Goal: Use online tool/utility: Utilize a website feature to perform a specific function

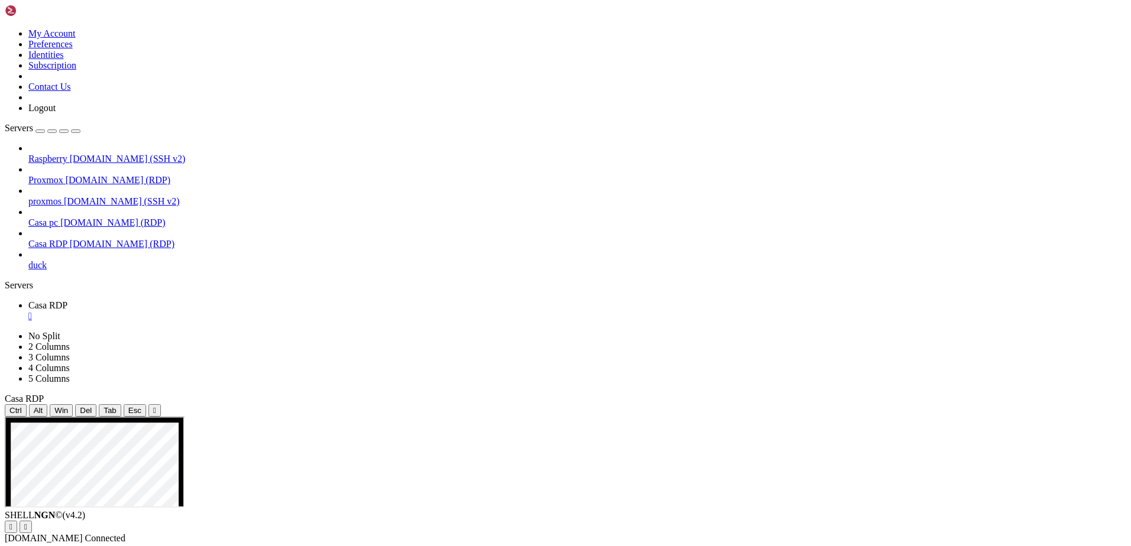
drag, startPoint x: 429, startPoint y: 617, endPoint x: 639, endPoint y: 618, distance: 209.9
drag, startPoint x: 528, startPoint y: 633, endPoint x: 792, endPoint y: 595, distance: 266.3
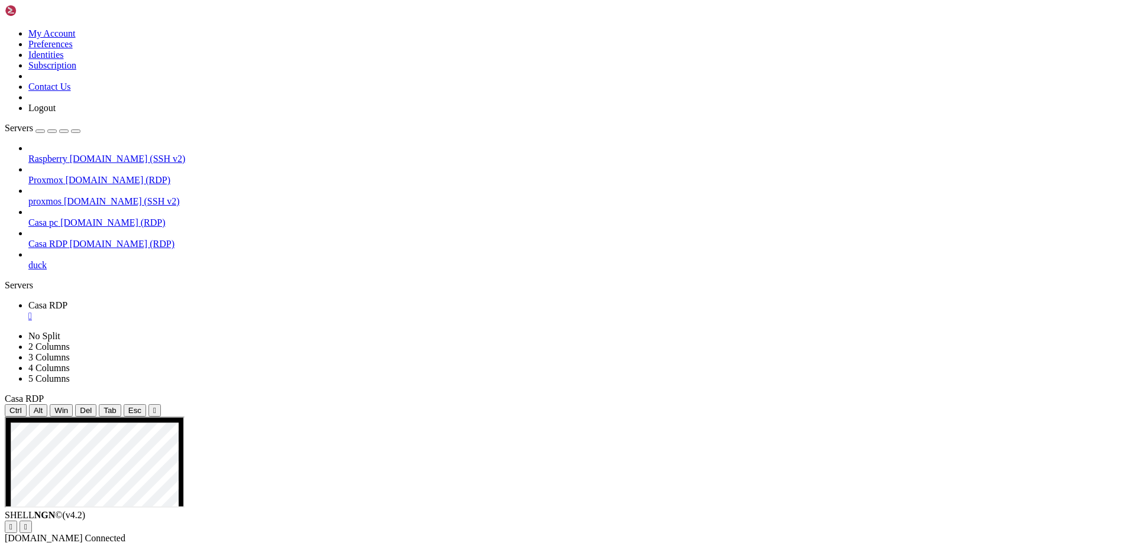
drag, startPoint x: 497, startPoint y: 619, endPoint x: 638, endPoint y: 661, distance: 146.9
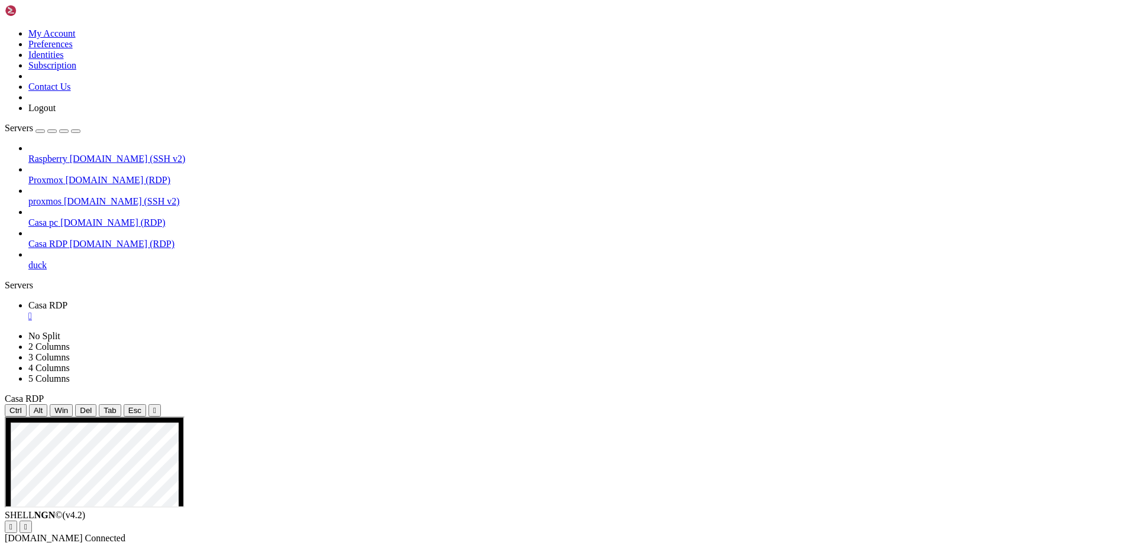
drag, startPoint x: 560, startPoint y: 786, endPoint x: 540, endPoint y: 661, distance: 127.0
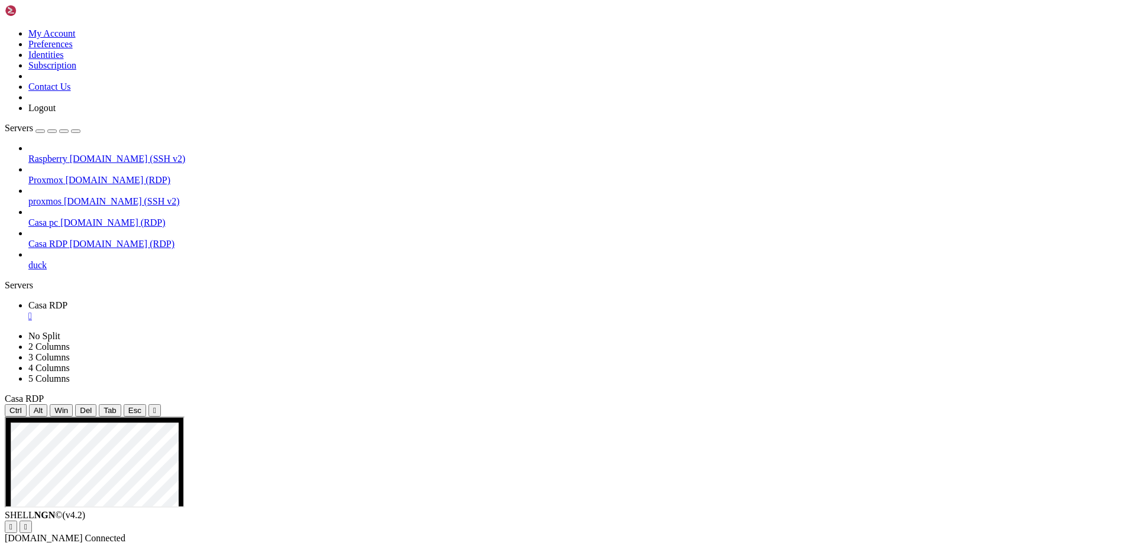
drag, startPoint x: 332, startPoint y: 822, endPoint x: 323, endPoint y: 822, distance: 8.9
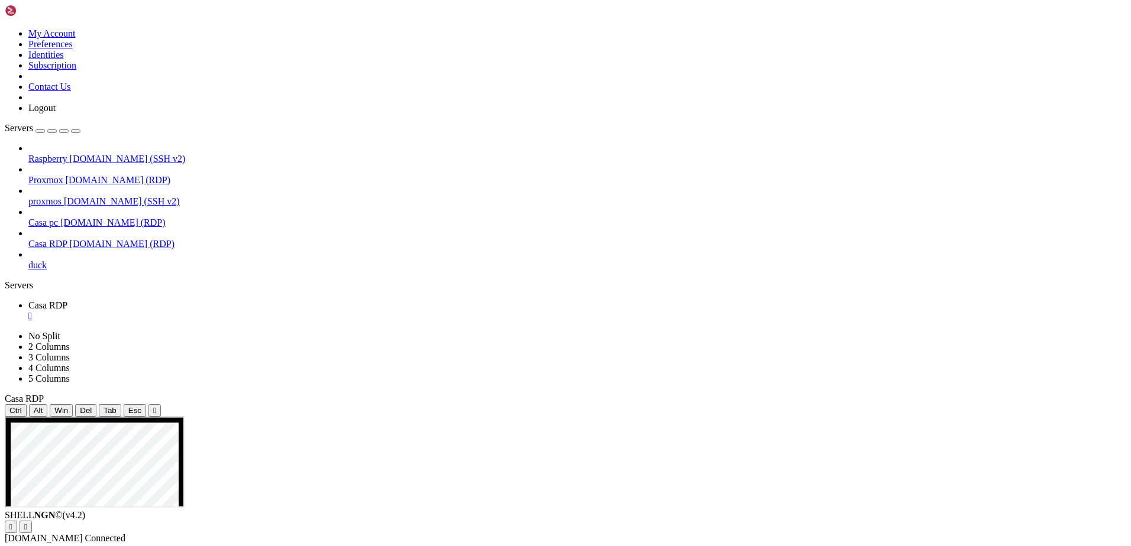
click at [213, 311] on div "" at bounding box center [576, 316] width 1097 height 11
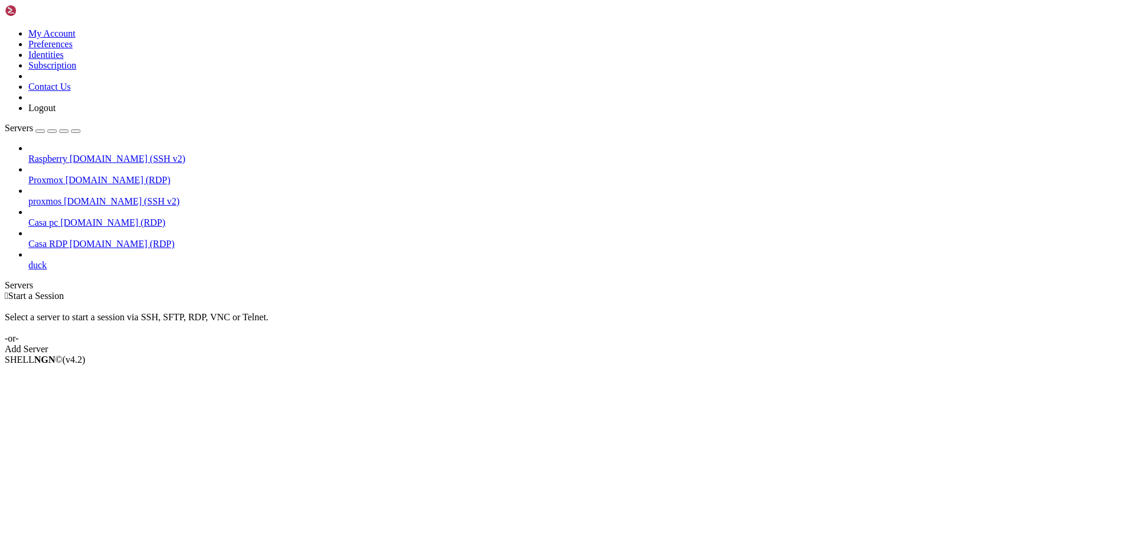
click at [82, 239] on span "[DOMAIN_NAME] (RDP)" at bounding box center [122, 244] width 105 height 10
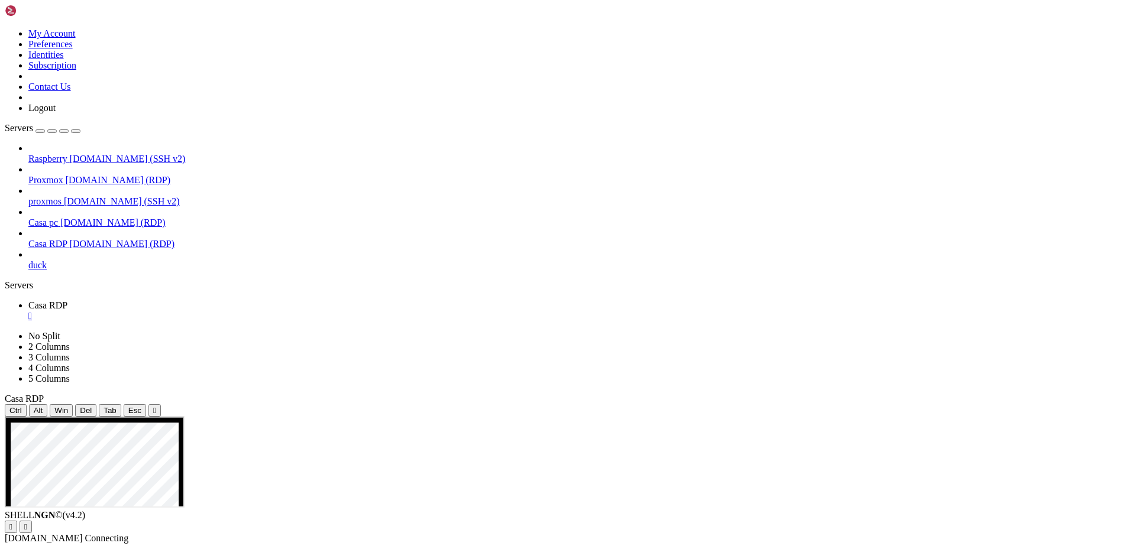
click at [96, 154] on span "[DOMAIN_NAME] (SSH v2)" at bounding box center [128, 159] width 116 height 10
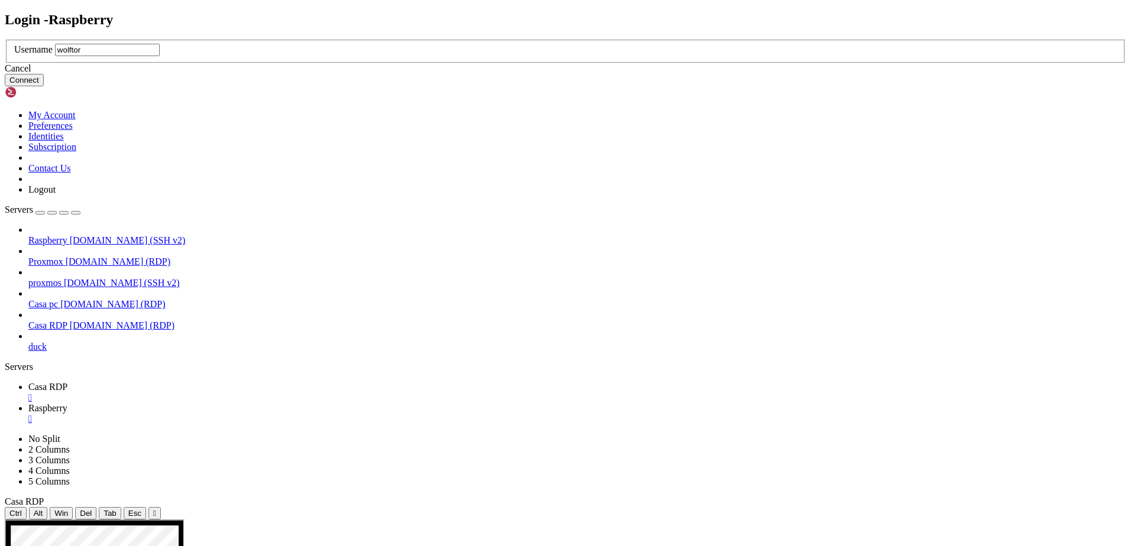
type input "wolftora"
click button "Connect" at bounding box center [24, 80] width 39 height 12
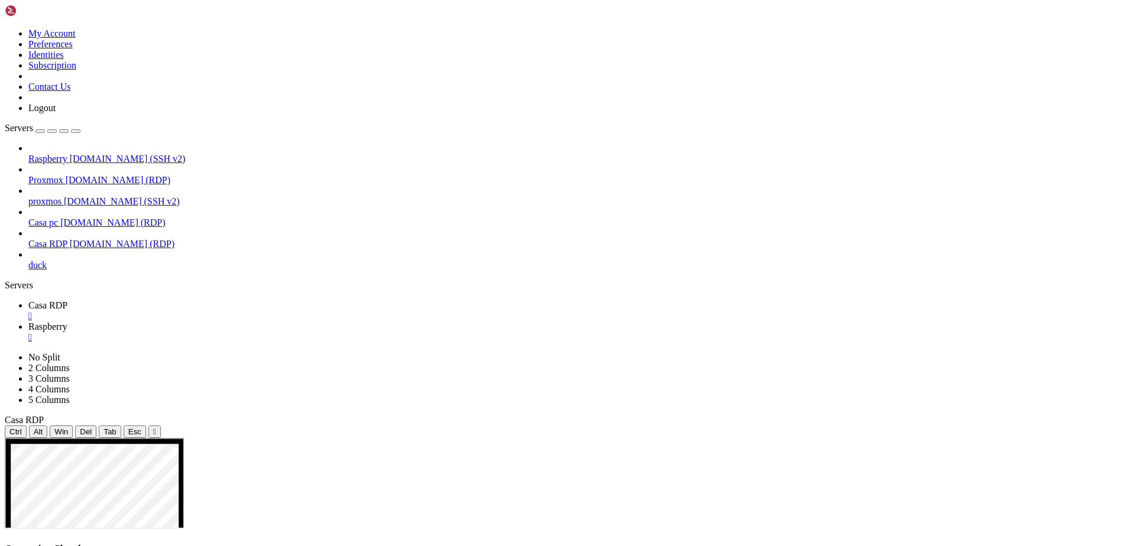
click at [299, 332] on div "" at bounding box center [576, 337] width 1097 height 11
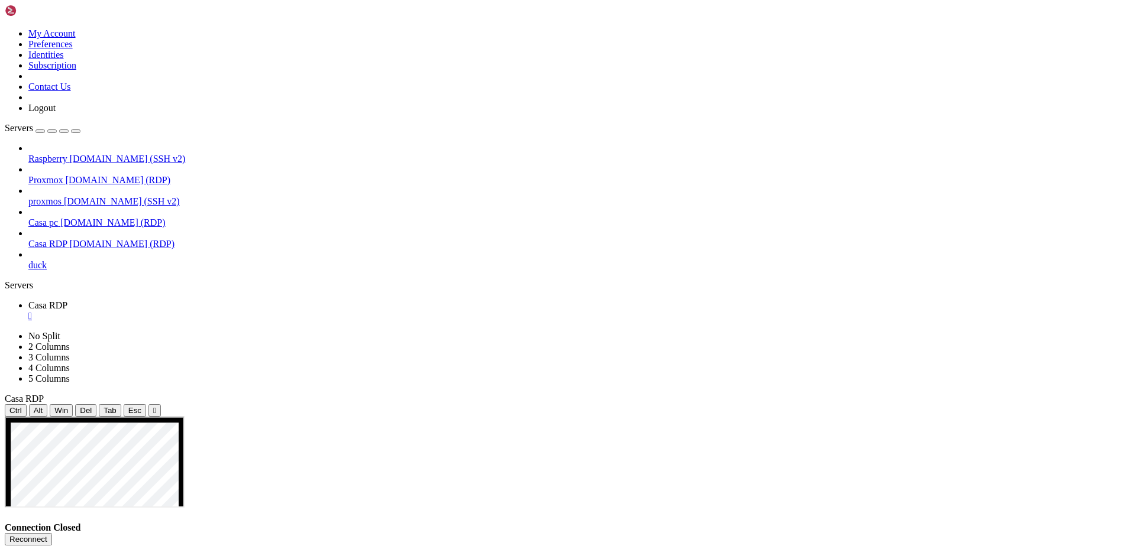
click at [67, 300] on span "Casa RDP" at bounding box center [47, 305] width 39 height 10
click at [52, 533] on button "Reconnect" at bounding box center [28, 539] width 47 height 12
click at [47, 260] on span "duck" at bounding box center [37, 265] width 18 height 10
click at [28, 260] on icon at bounding box center [28, 260] width 0 height 0
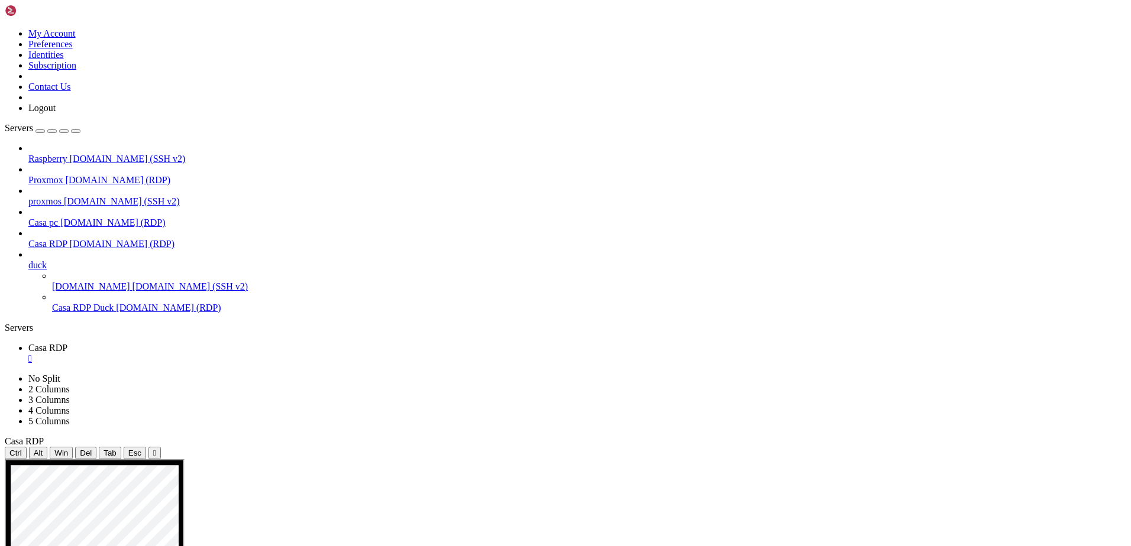
click at [132, 281] on span "[DOMAIN_NAME] (SSH v2)" at bounding box center [190, 286] width 116 height 10
click at [99, 303] on span "Casa RDP Duck" at bounding box center [82, 308] width 61 height 10
click at [132, 281] on span "[DOMAIN_NAME] (SSH v2)" at bounding box center [190, 286] width 116 height 10
click at [67, 154] on span "Raspberry" at bounding box center [47, 159] width 39 height 10
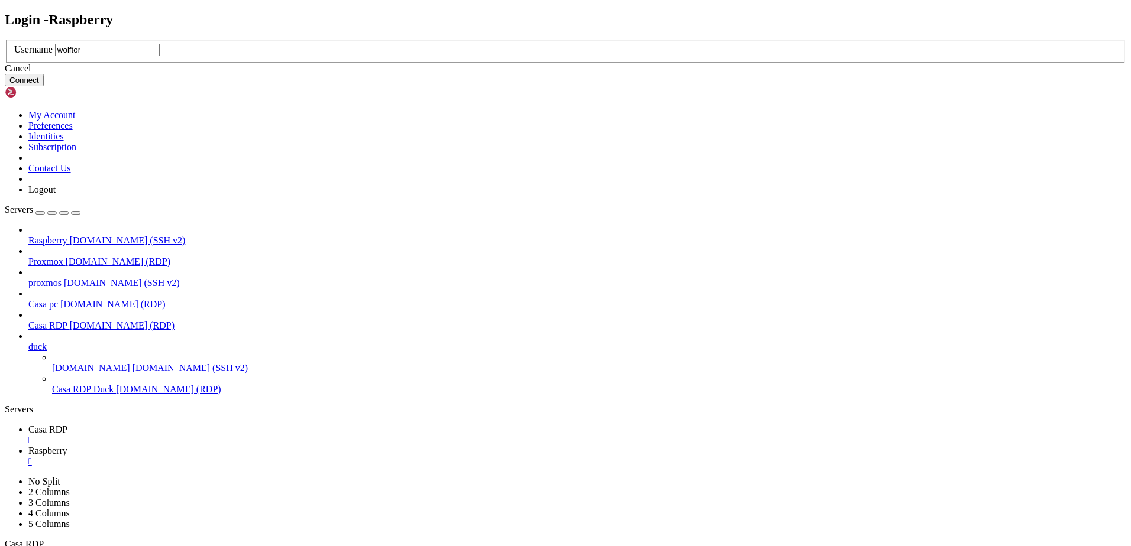
type input "wolftora"
click button "Connect" at bounding box center [24, 80] width 39 height 12
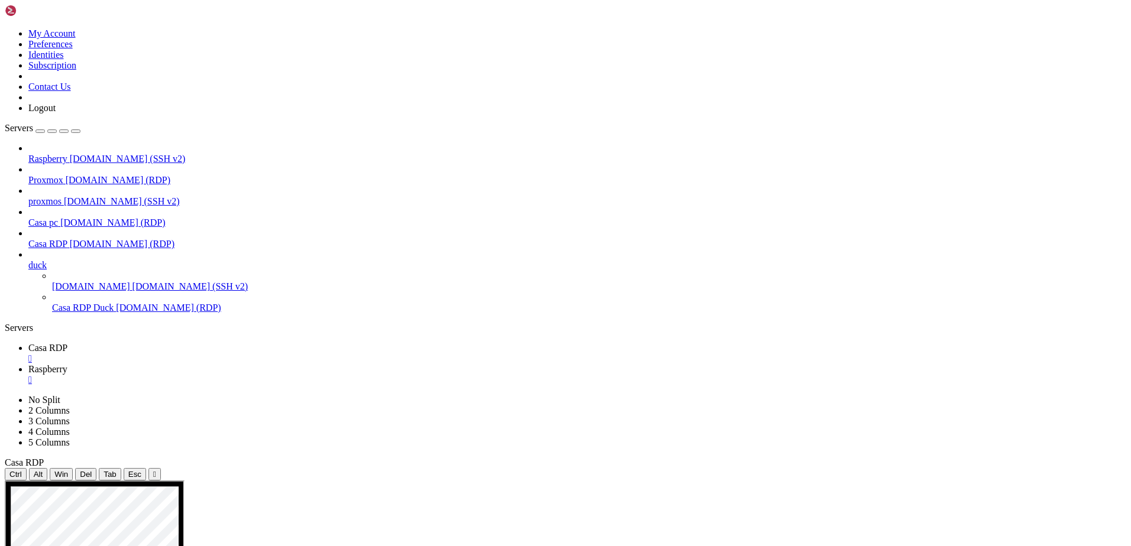
drag, startPoint x: 69, startPoint y: 197, endPoint x: 88, endPoint y: 154, distance: 47.1
click at [70, 239] on span "[DOMAIN_NAME] (RDP)" at bounding box center [122, 244] width 105 height 10
click at [173, 343] on link "Casa RDP " at bounding box center [576, 353] width 1097 height 21
